Goal: Task Accomplishment & Management: Manage account settings

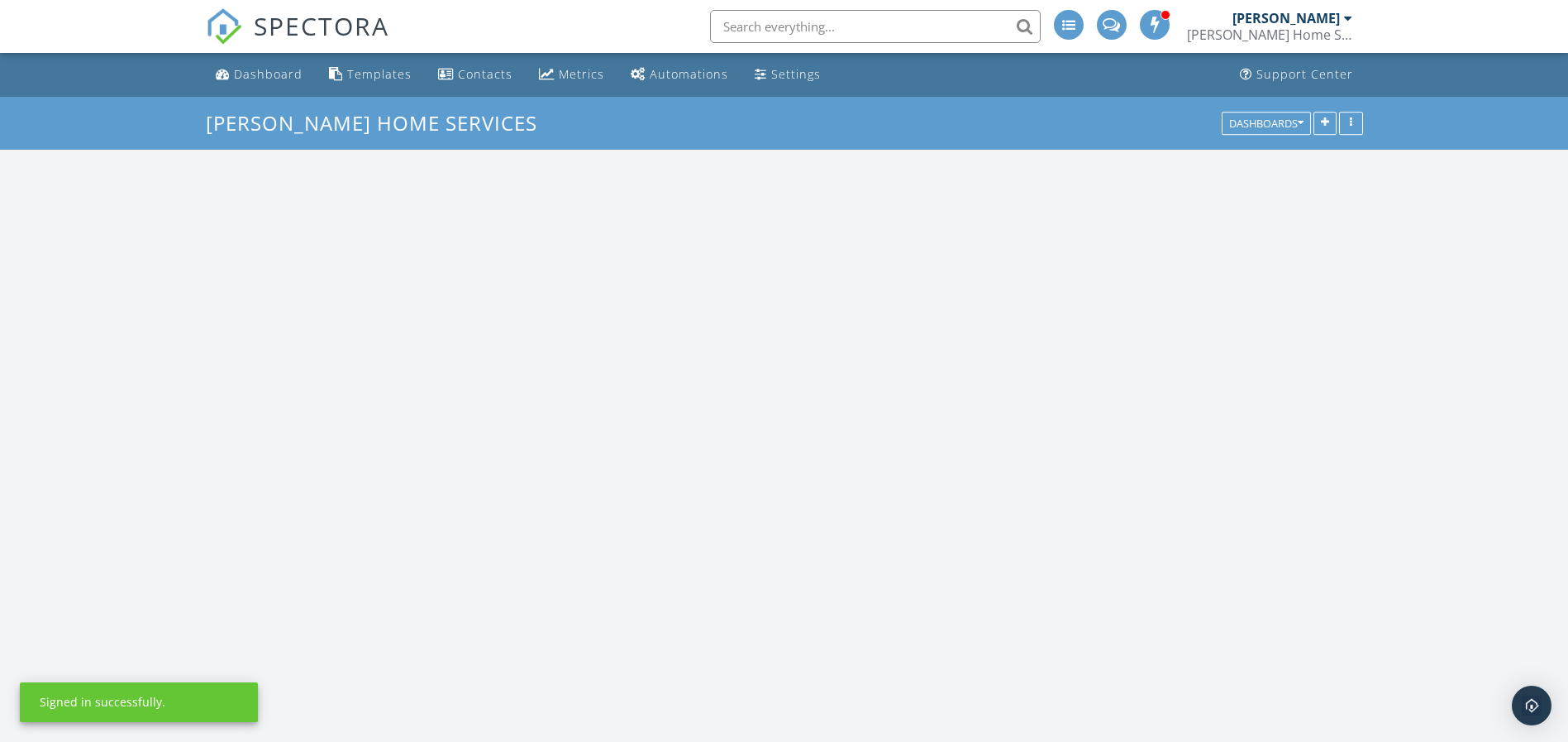
scroll to position [1544, 1607]
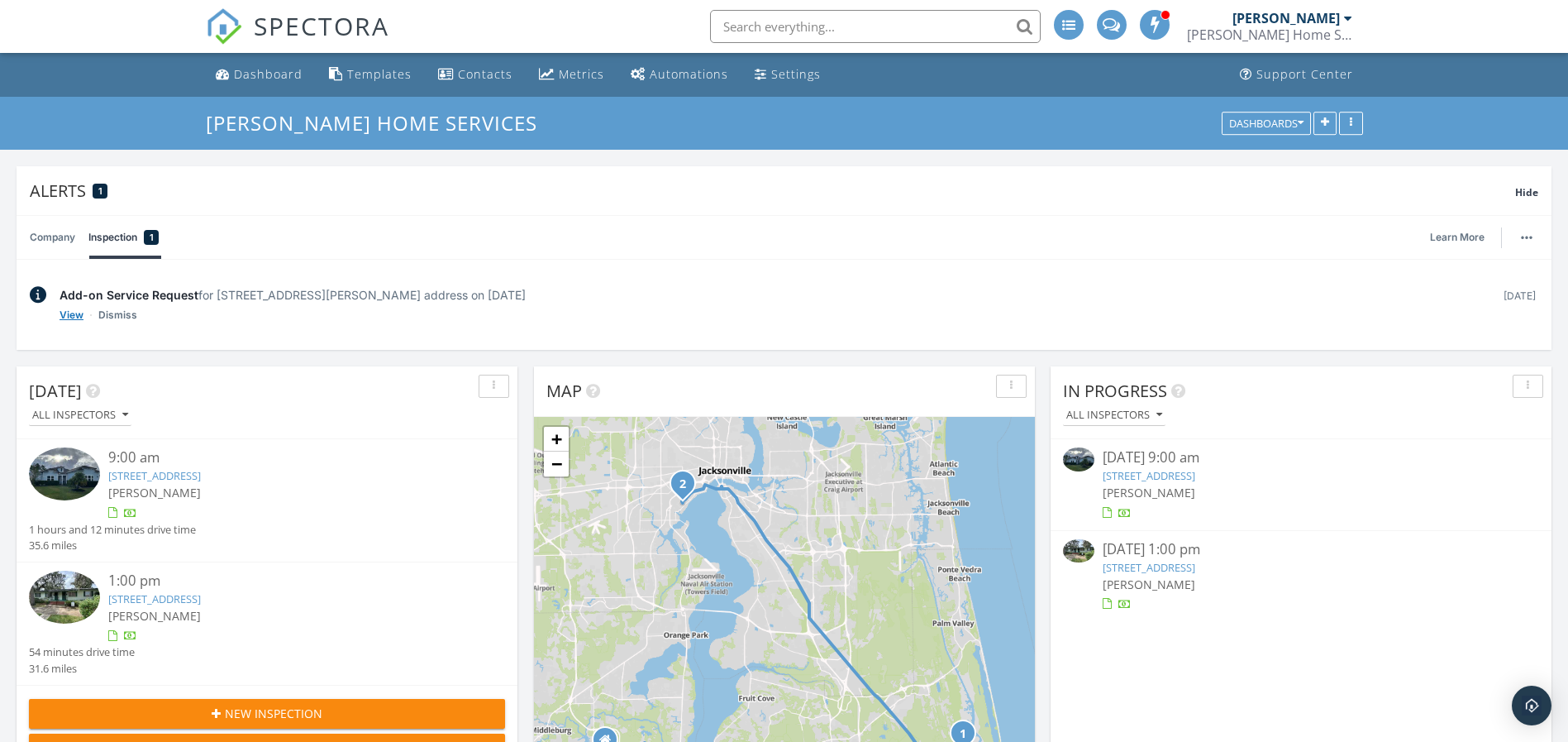
click at [69, 315] on link "View" at bounding box center [72, 315] width 24 height 17
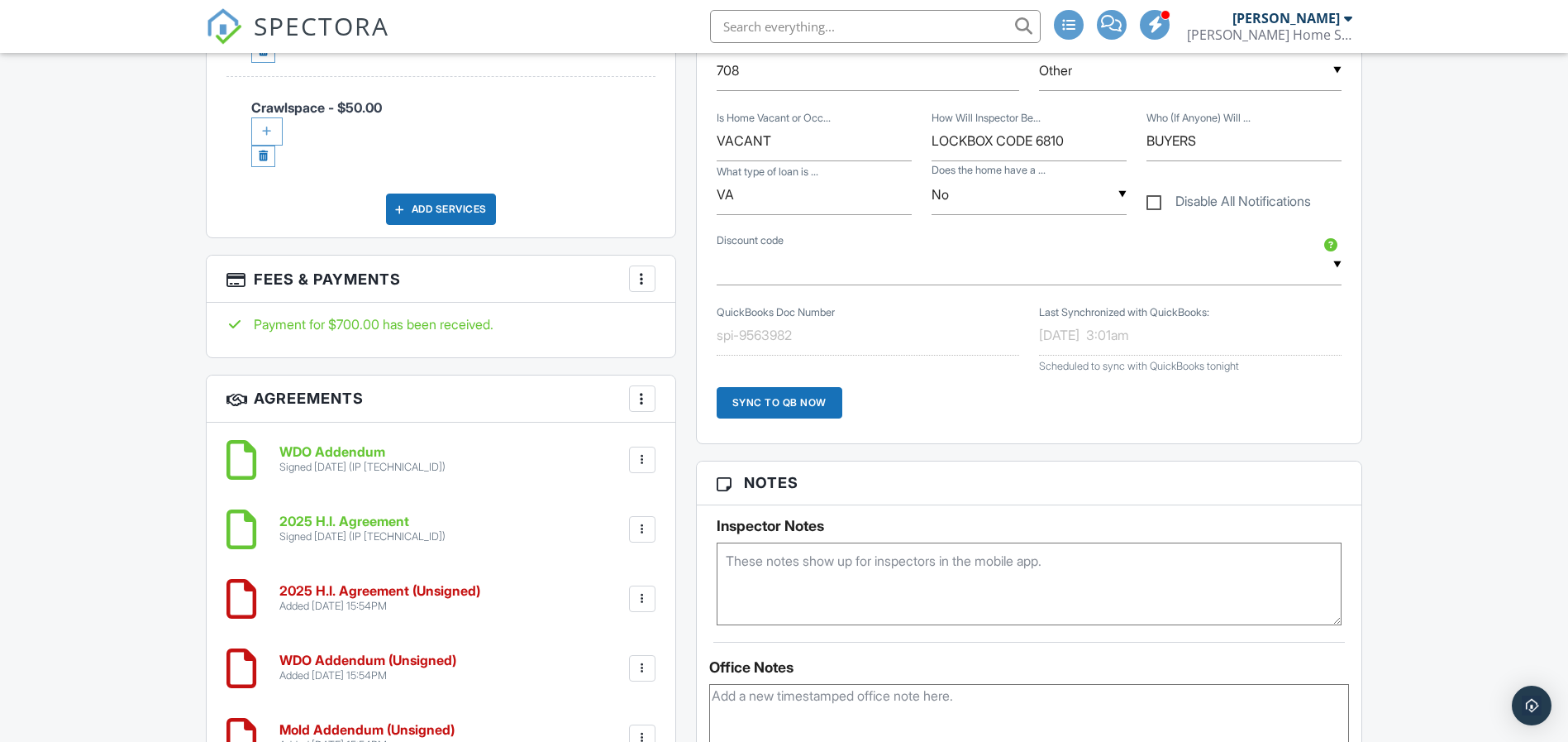
scroll to position [1018, 0]
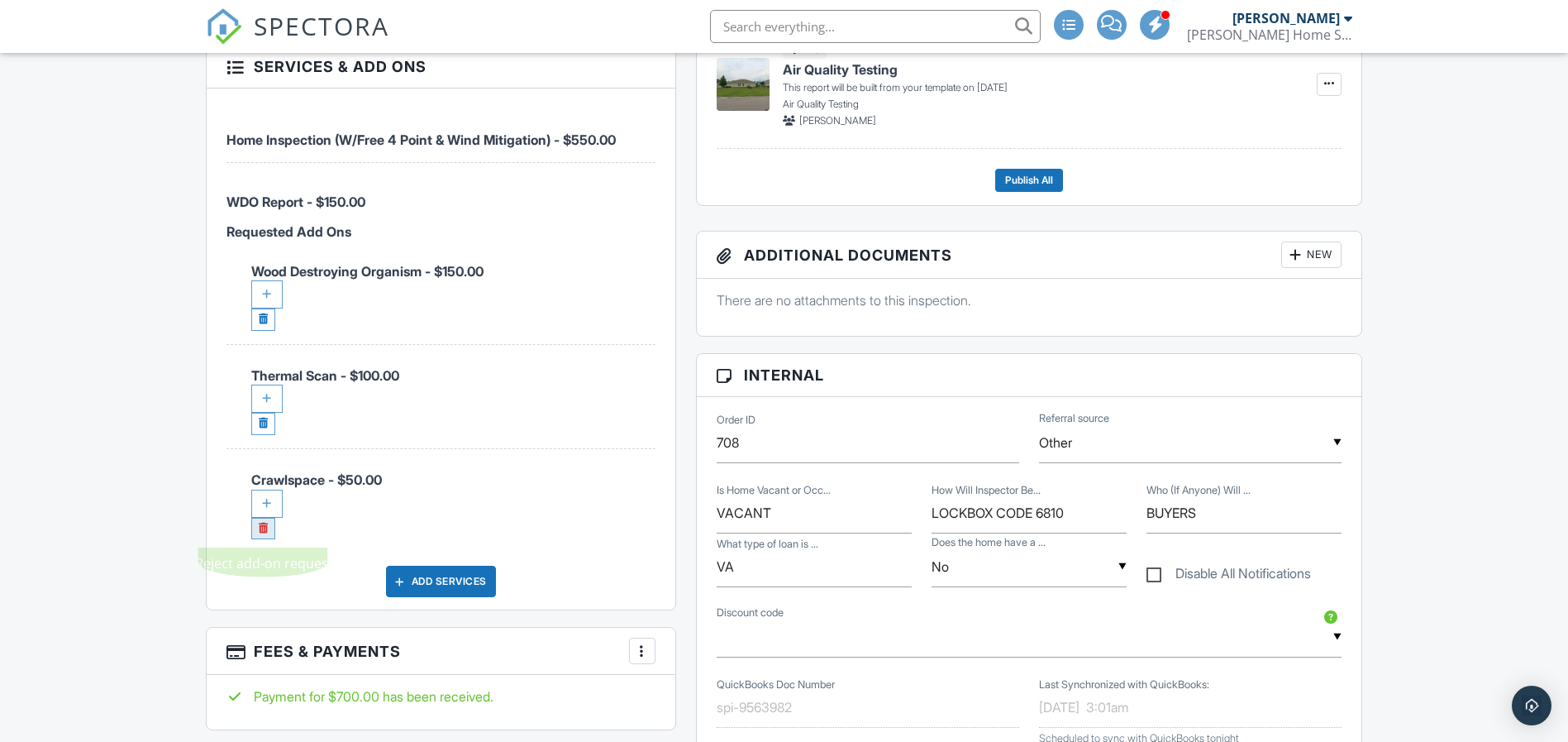
click at [263, 532] on link at bounding box center [263, 528] width 24 height 23
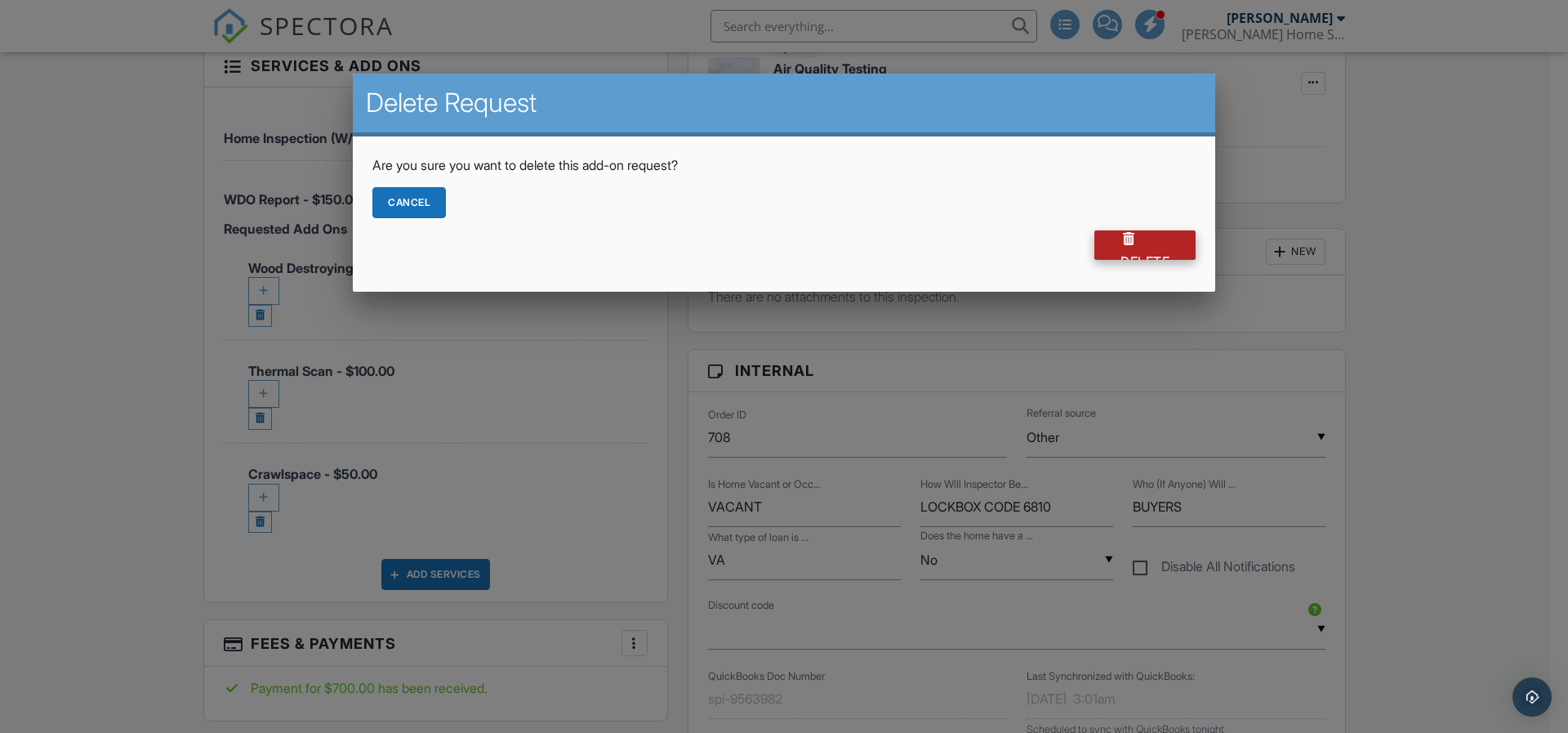
click at [1157, 246] on div "Delete" at bounding box center [1145, 245] width 101 height 29
